Goal: Register for event/course

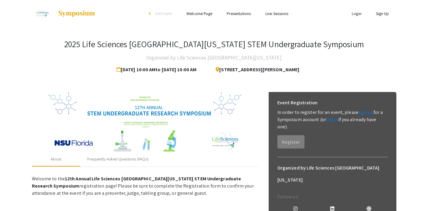
click at [380, 57] on div "2025 Life Sciences [GEOGRAPHIC_DATA][US_STATE] STEM Undergraduate Symposium Org…" at bounding box center [214, 57] width 364 height 37
click at [370, 59] on div "2025 Life Sciences [GEOGRAPHIC_DATA][US_STATE] STEM Undergraduate Symposium Org…" at bounding box center [214, 57] width 364 height 37
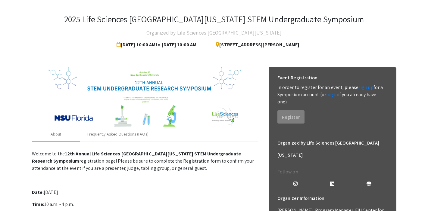
scroll to position [23, 0]
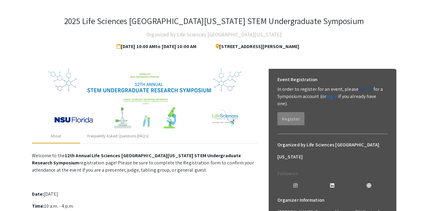
click at [362, 88] on link "sign up" at bounding box center [365, 89] width 15 height 6
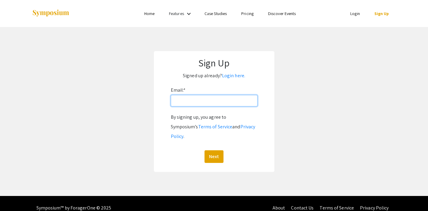
click at [193, 100] on input "Email: *" at bounding box center [214, 100] width 87 height 11
type input "[EMAIL_ADDRESS][DOMAIN_NAME]"
click at [218, 151] on button "Next" at bounding box center [213, 157] width 19 height 13
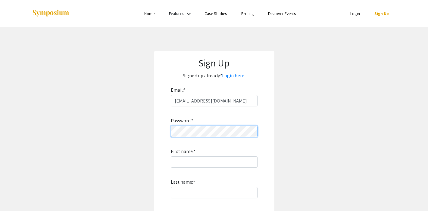
click at [152, 129] on app-signup "Sign Up Signed up already? Login here. Email: * [EMAIL_ADDRESS][DOMAIN_NAME] Pa…" at bounding box center [214, 162] width 428 height 223
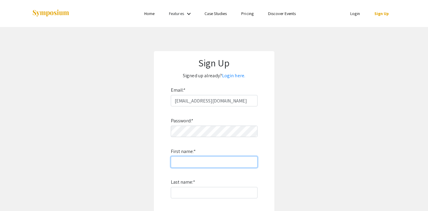
click at [213, 164] on input "First name: *" at bounding box center [214, 162] width 87 height 11
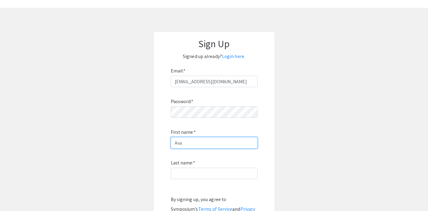
type input "Ava"
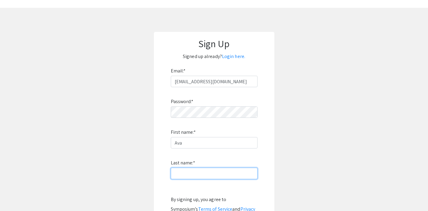
click at [198, 174] on input "Last name: *" at bounding box center [214, 173] width 87 height 11
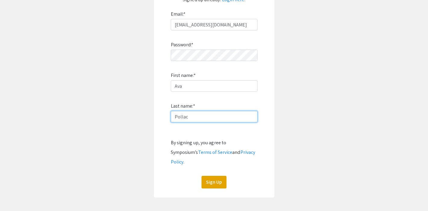
scroll to position [82, 0]
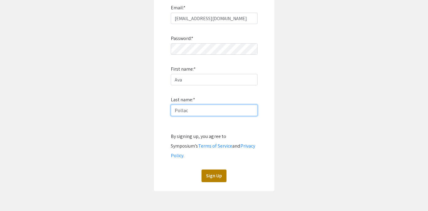
type input "Pollac"
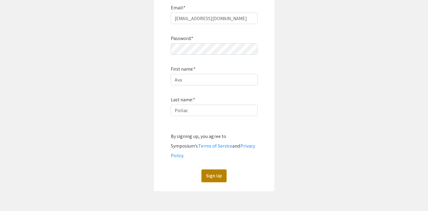
click at [210, 170] on button "Sign Up" at bounding box center [213, 176] width 25 height 13
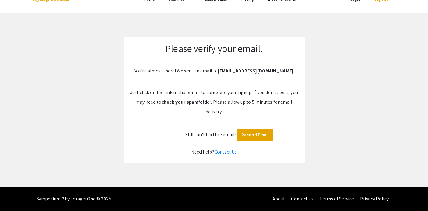
scroll to position [14, 0]
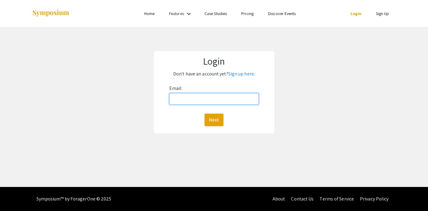
click at [201, 99] on input "Email:" at bounding box center [213, 98] width 89 height 11
type input "[EMAIL_ADDRESS][DOMAIN_NAME]"
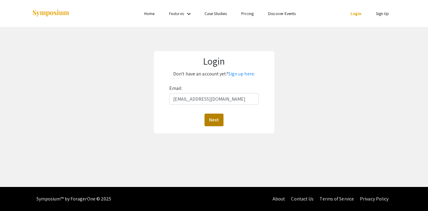
click at [215, 122] on button "Next" at bounding box center [213, 120] width 19 height 13
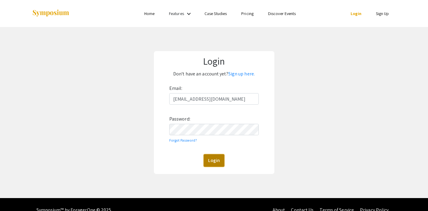
click at [211, 164] on button "Login" at bounding box center [213, 160] width 21 height 13
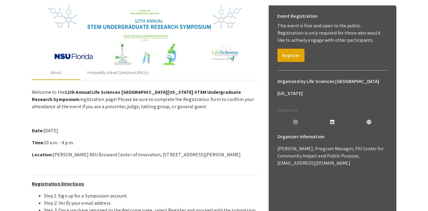
scroll to position [88, 0]
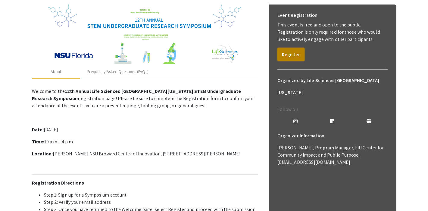
click at [296, 56] on button "Register" at bounding box center [290, 54] width 27 height 13
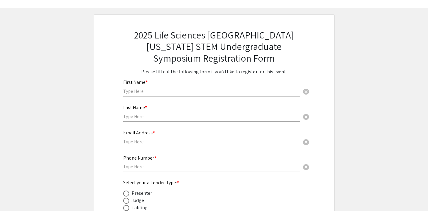
scroll to position [22, 0]
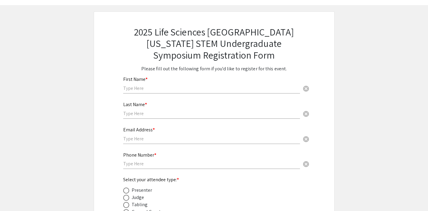
click at [157, 90] on input "text" at bounding box center [211, 88] width 177 height 6
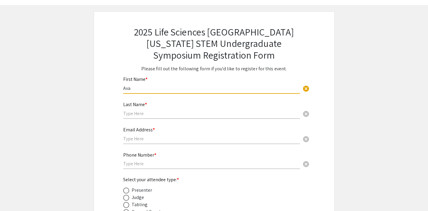
type input "Ava"
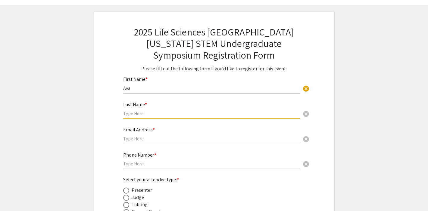
click at [144, 114] on input "text" at bounding box center [211, 113] width 177 height 6
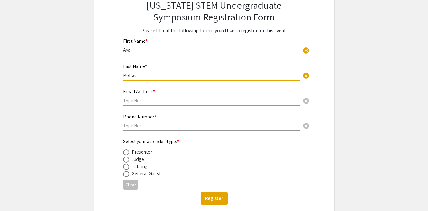
scroll to position [64, 0]
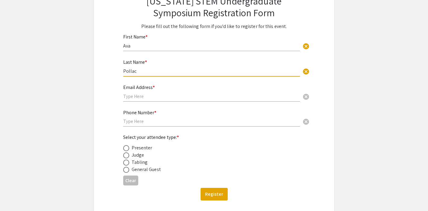
type input "Pollac"
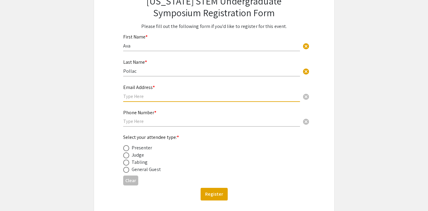
click at [140, 99] on input "text" at bounding box center [211, 96] width 177 height 6
type input "[EMAIL_ADDRESS][DOMAIN_NAME]"
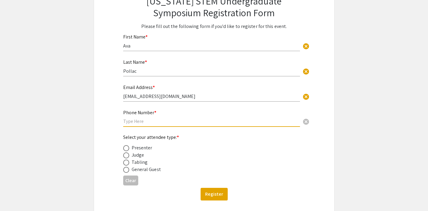
click at [154, 123] on input "text" at bounding box center [211, 121] width 177 height 6
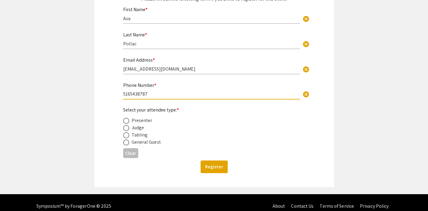
scroll to position [100, 0]
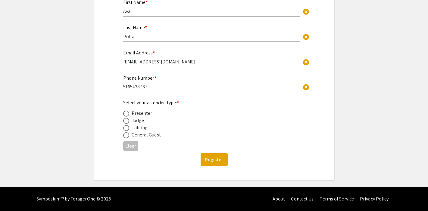
type input "5165438787"
click at [129, 113] on span at bounding box center [126, 114] width 6 height 6
click at [129, 113] on input "radio" at bounding box center [126, 114] width 6 height 6
radio input "true"
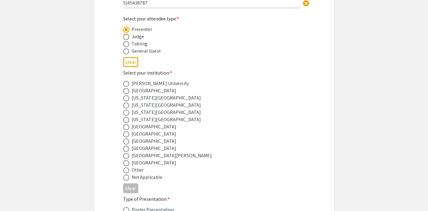
scroll to position [201, 0]
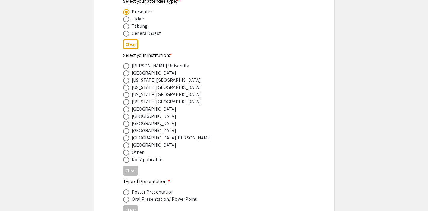
click at [126, 122] on mat-radio-button at bounding box center [127, 123] width 8 height 7
click at [126, 125] on span at bounding box center [126, 124] width 6 height 6
click at [126, 125] on input "radio" at bounding box center [126, 124] width 6 height 6
radio input "true"
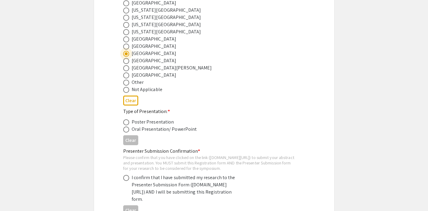
scroll to position [283, 0]
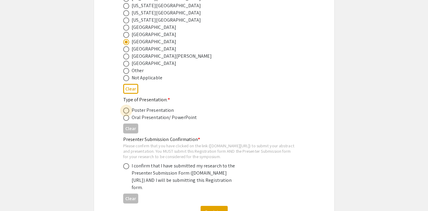
click at [126, 113] on span at bounding box center [126, 111] width 6 height 6
click at [126, 113] on input "radio" at bounding box center [126, 111] width 6 height 6
radio input "true"
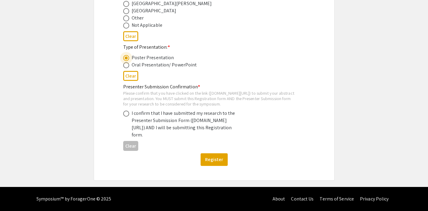
scroll to position [337, 0]
click at [124, 117] on span at bounding box center [126, 114] width 6 height 6
click at [124, 117] on input "radio" at bounding box center [126, 114] width 6 height 6
click at [123, 116] on mat-radio-button at bounding box center [127, 113] width 8 height 7
click at [129, 117] on label at bounding box center [127, 114] width 8 height 6
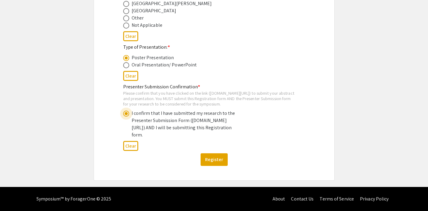
click at [129, 117] on input "radio" at bounding box center [126, 114] width 6 height 6
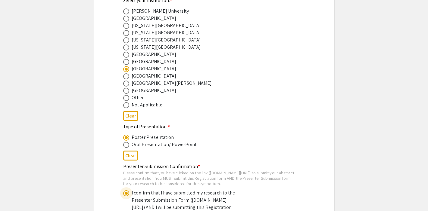
scroll to position [349, 0]
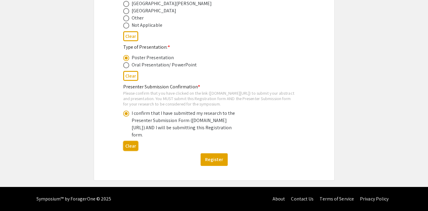
click at [131, 148] on button "Clear" at bounding box center [130, 146] width 15 height 10
radio input "false"
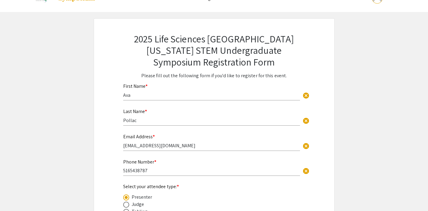
scroll to position [0, 0]
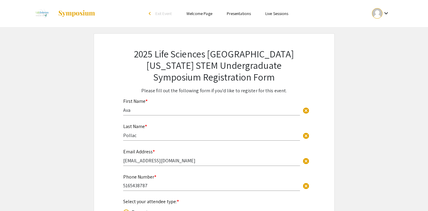
click at [383, 11] on mat-icon "keyboard_arrow_down" at bounding box center [385, 13] width 7 height 7
click at [386, 57] on button "Sign out" at bounding box center [384, 58] width 37 height 14
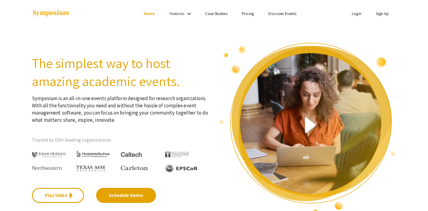
click at [355, 14] on link "Login" at bounding box center [357, 13] width 10 height 5
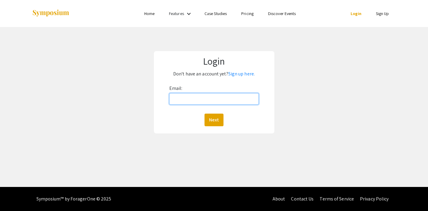
click at [184, 103] on input "Email:" at bounding box center [213, 98] width 89 height 11
type input "[EMAIL_ADDRESS][DOMAIN_NAME]"
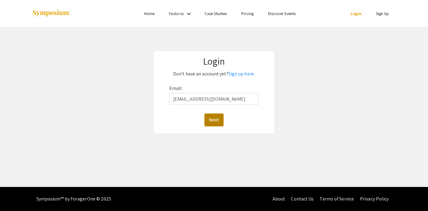
click at [222, 123] on button "Next" at bounding box center [213, 120] width 19 height 13
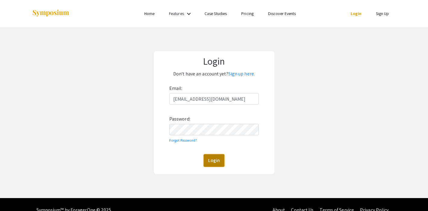
click at [210, 161] on button "Login" at bounding box center [213, 160] width 21 height 13
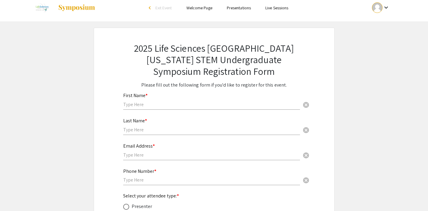
scroll to position [5, 0]
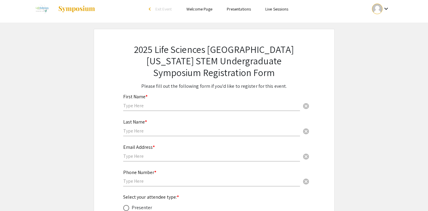
click at [149, 11] on div "arrow_back_ios" at bounding box center [151, 9] width 4 height 7
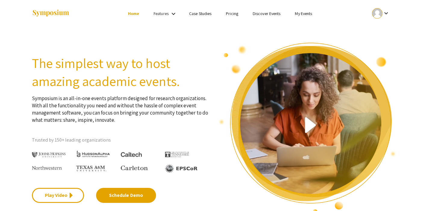
click at [298, 12] on link "My Events" at bounding box center [303, 13] width 17 height 5
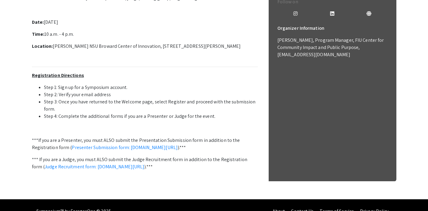
scroll to position [209, 0]
